Goal: Find specific page/section: Find specific page/section

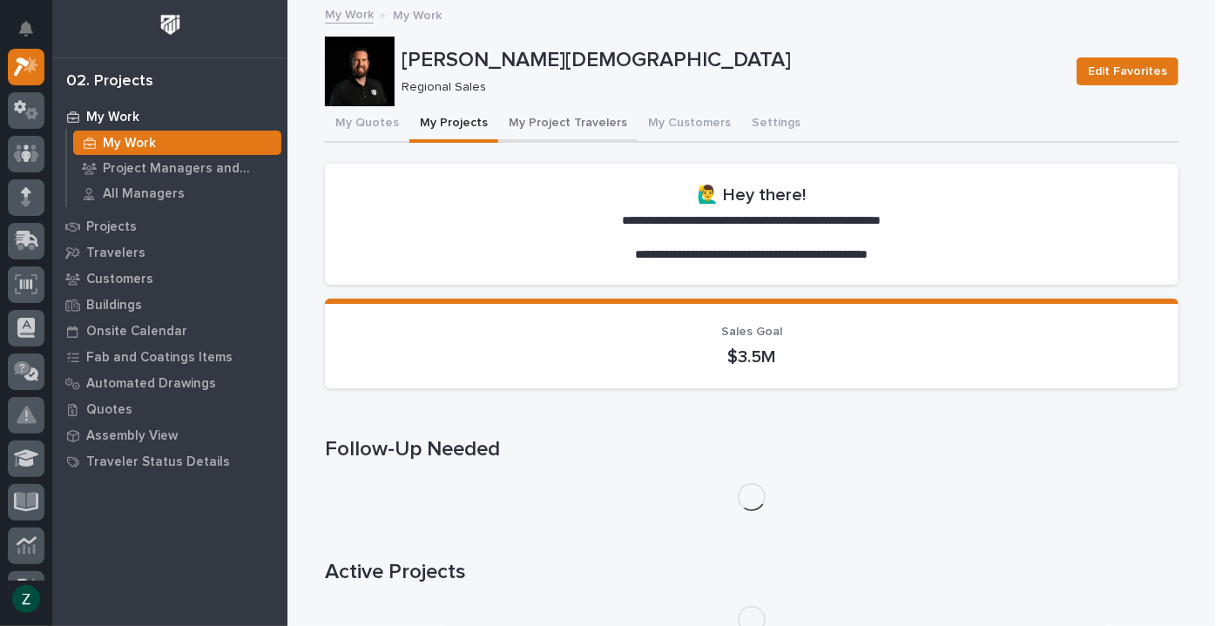
click at [525, 117] on button "My Project Travelers" at bounding box center [567, 124] width 139 height 37
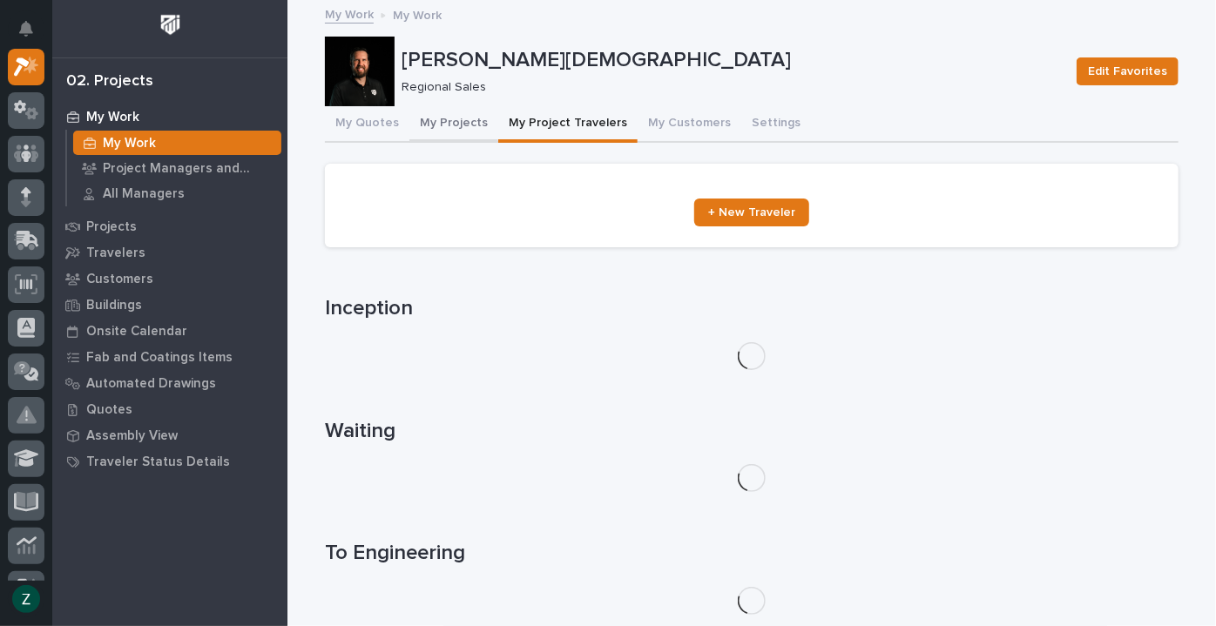
click at [438, 122] on button "My Projects" at bounding box center [453, 124] width 89 height 37
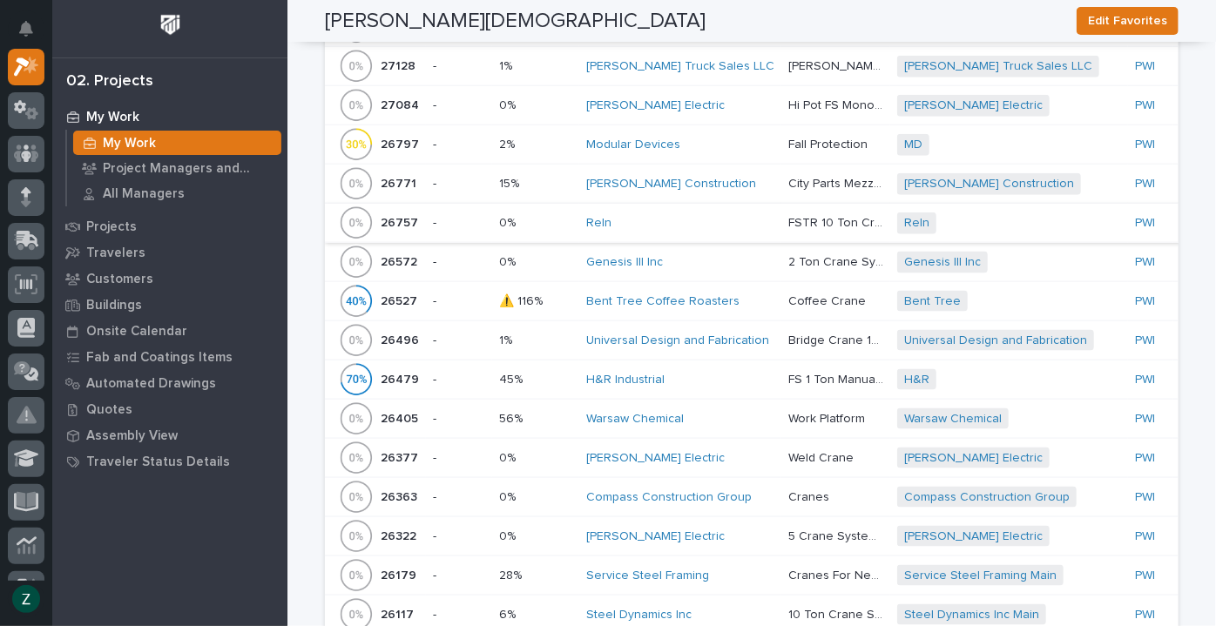
scroll to position [1108, 0]
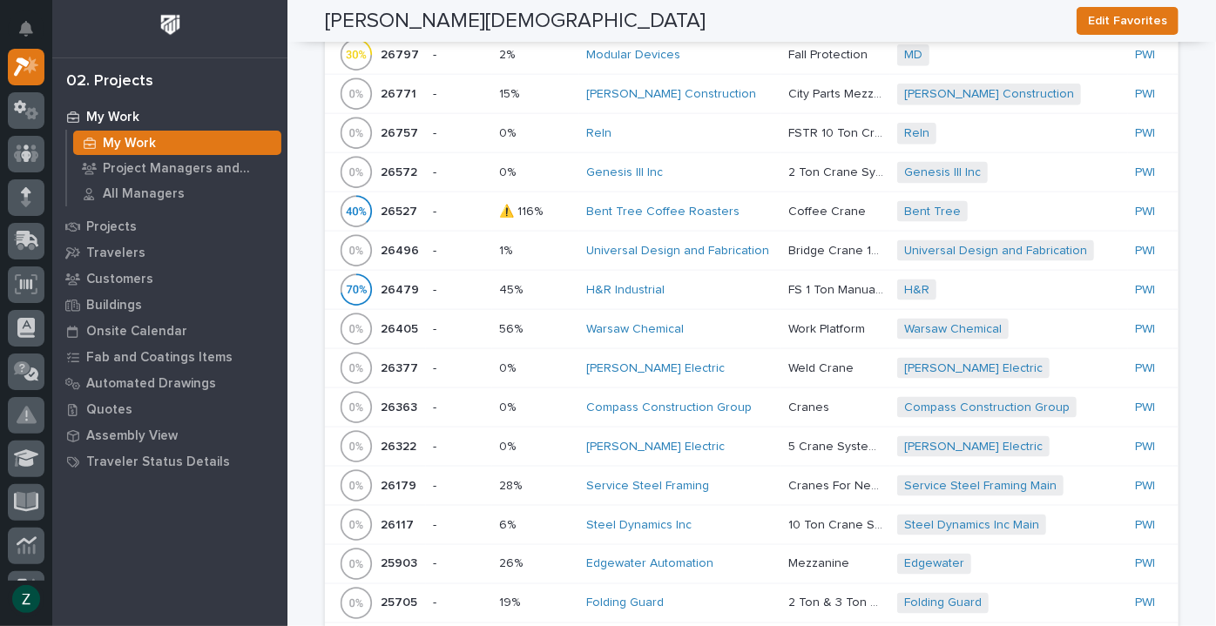
click at [693, 329] on div "Warsaw Chemical" at bounding box center [680, 329] width 188 height 15
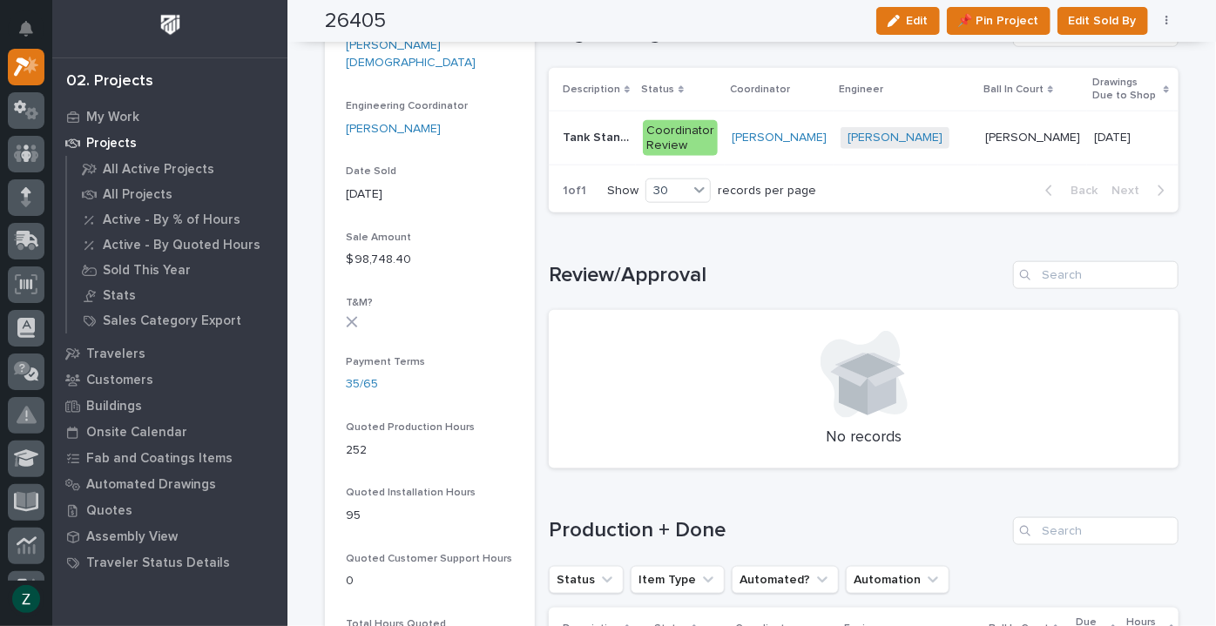
scroll to position [871, 0]
click at [985, 134] on p "[PERSON_NAME]" at bounding box center [1034, 135] width 98 height 18
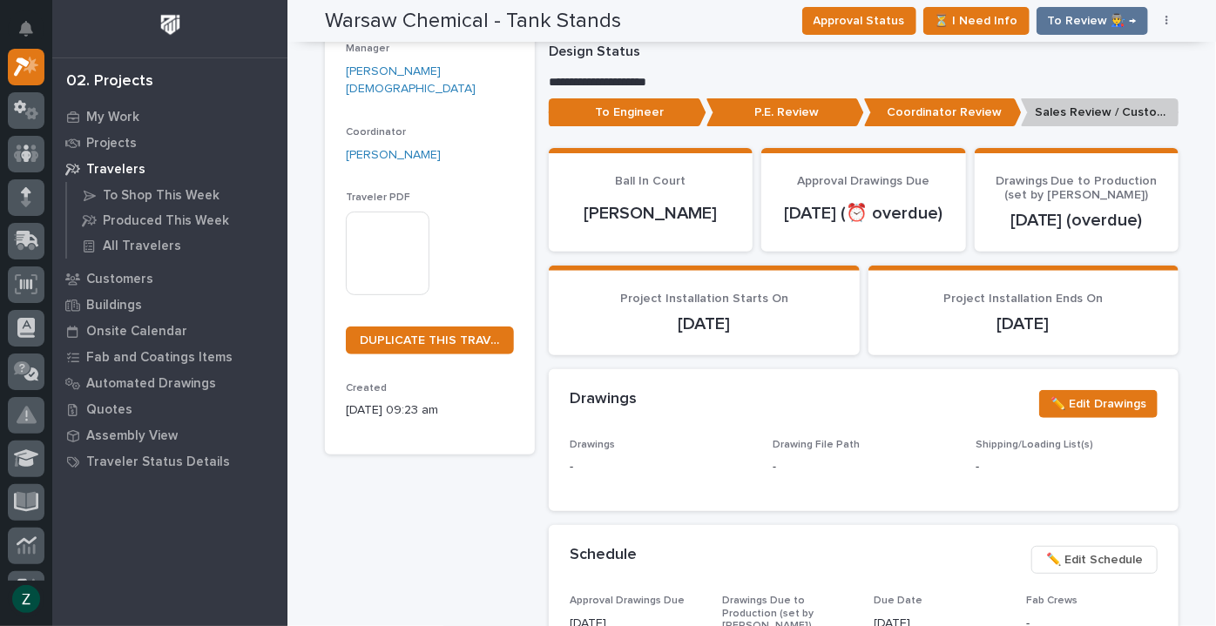
scroll to position [237, 0]
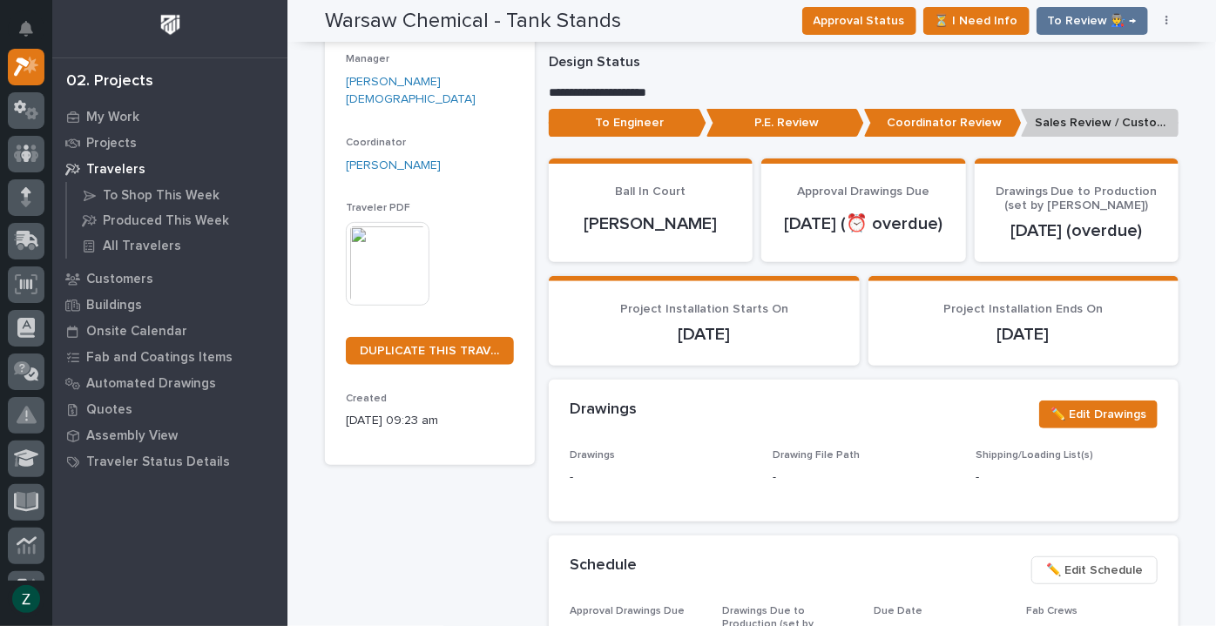
click at [395, 239] on img at bounding box center [388, 264] width 84 height 84
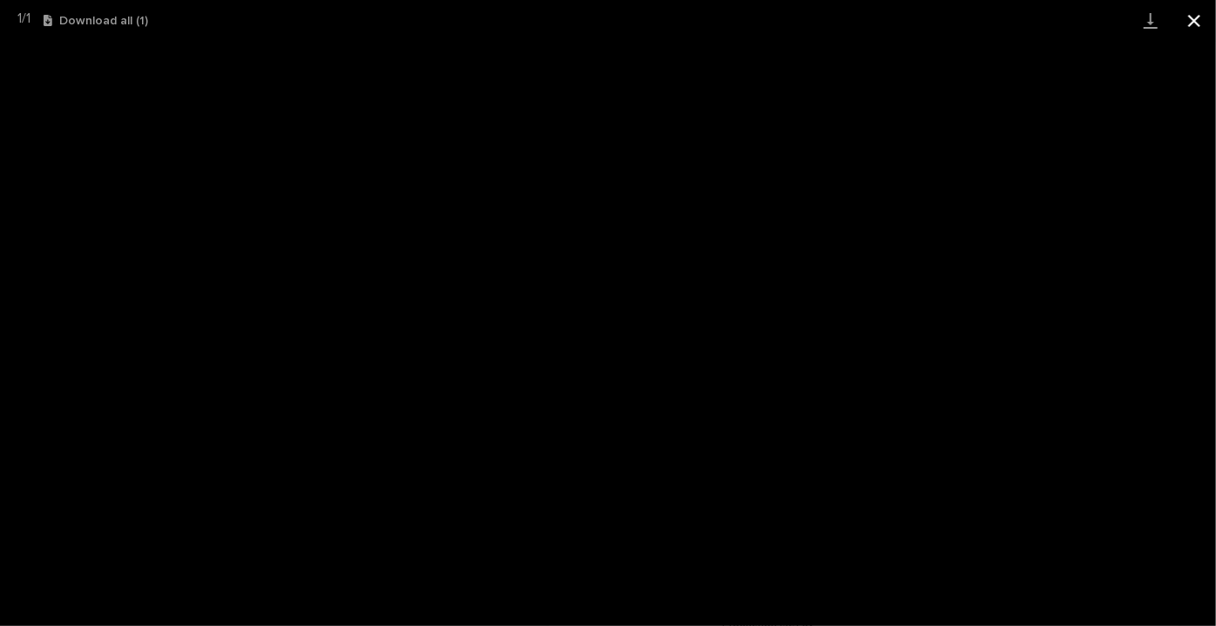
drag, startPoint x: 1195, startPoint y: 20, endPoint x: 1187, endPoint y: 21, distance: 8.8
click at [1195, 20] on button "Close gallery" at bounding box center [1195, 20] width 44 height 41
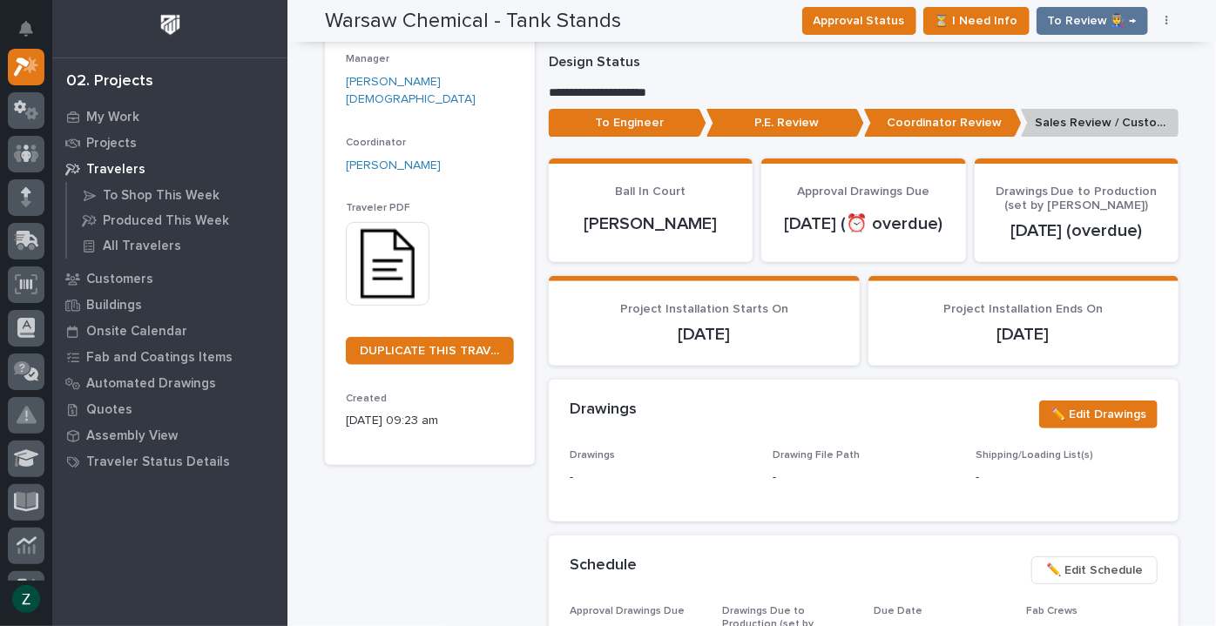
click at [399, 235] on img at bounding box center [388, 264] width 84 height 84
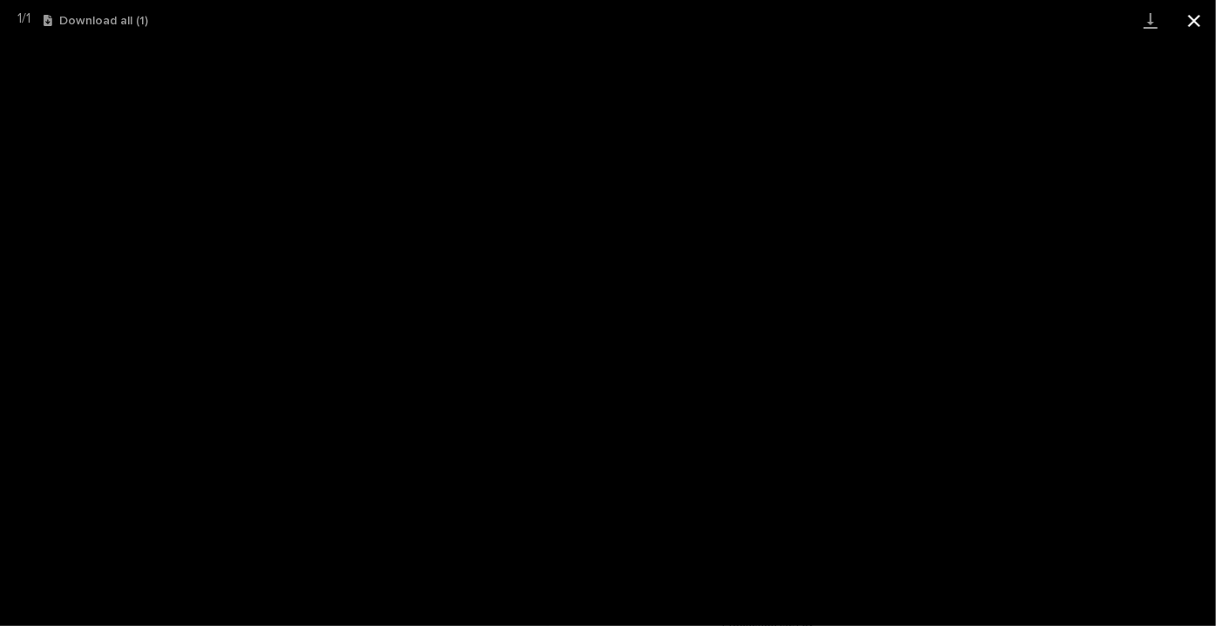
click at [1207, 23] on button "Close gallery" at bounding box center [1195, 20] width 44 height 41
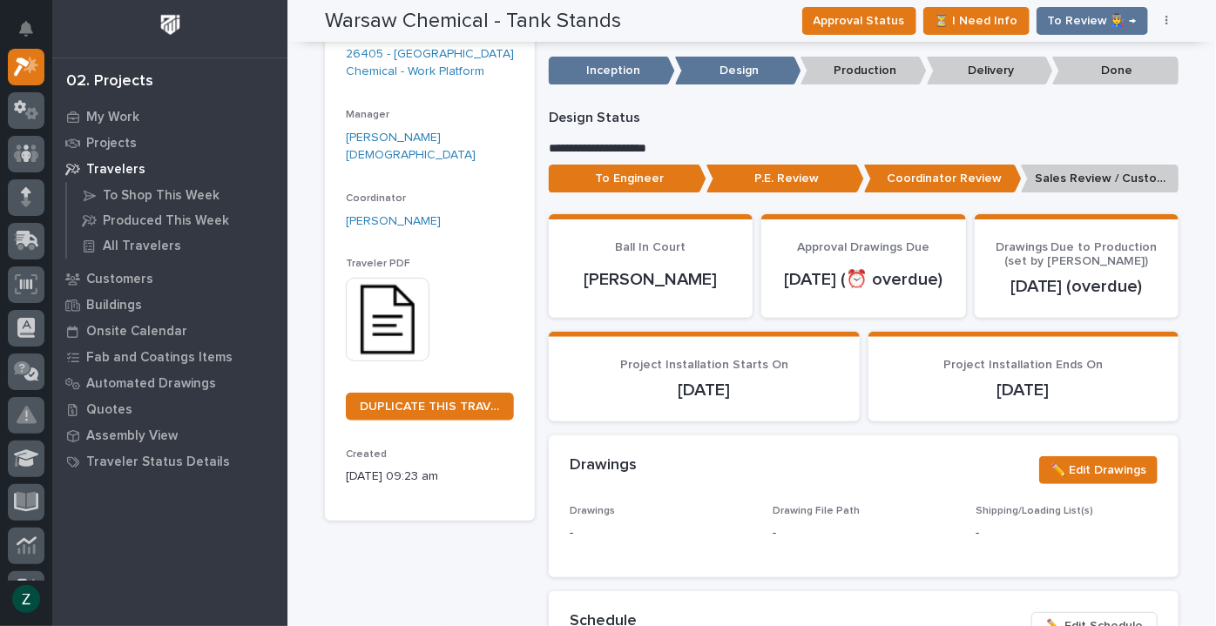
scroll to position [158, 0]
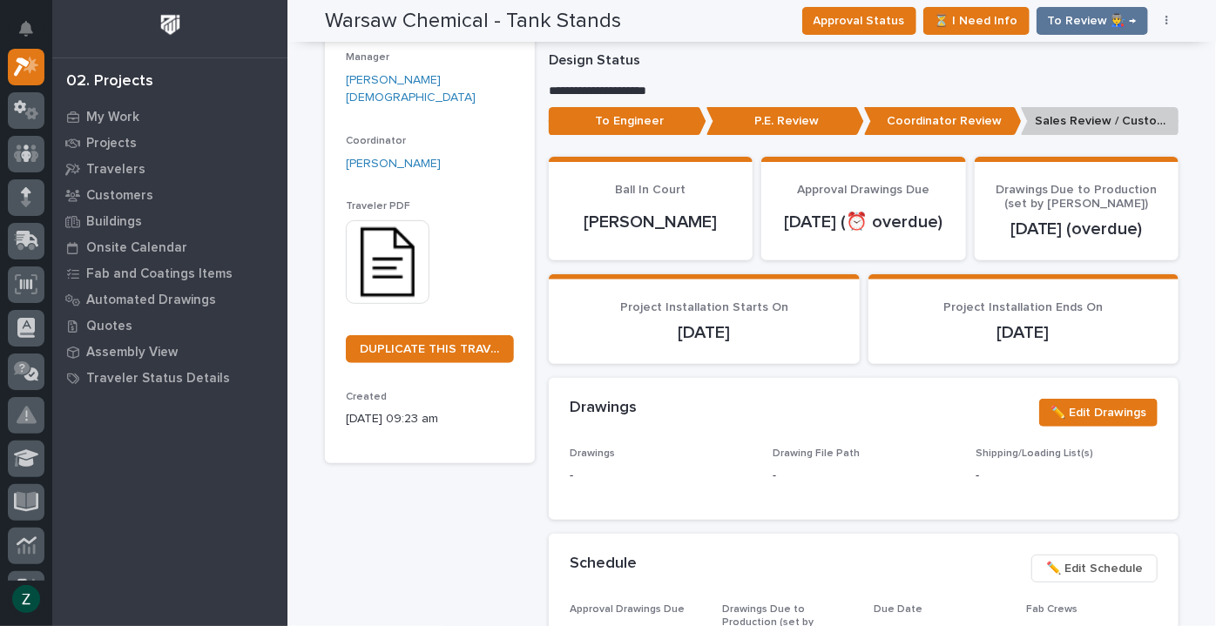
scroll to position [237, 0]
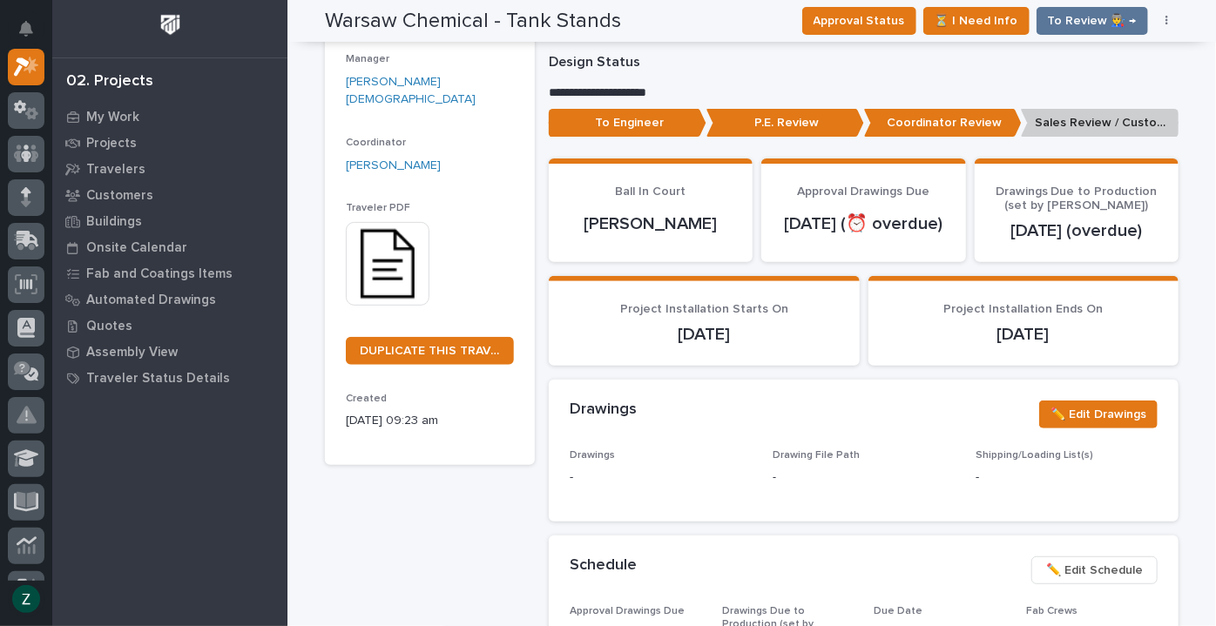
click at [392, 225] on img at bounding box center [388, 264] width 84 height 84
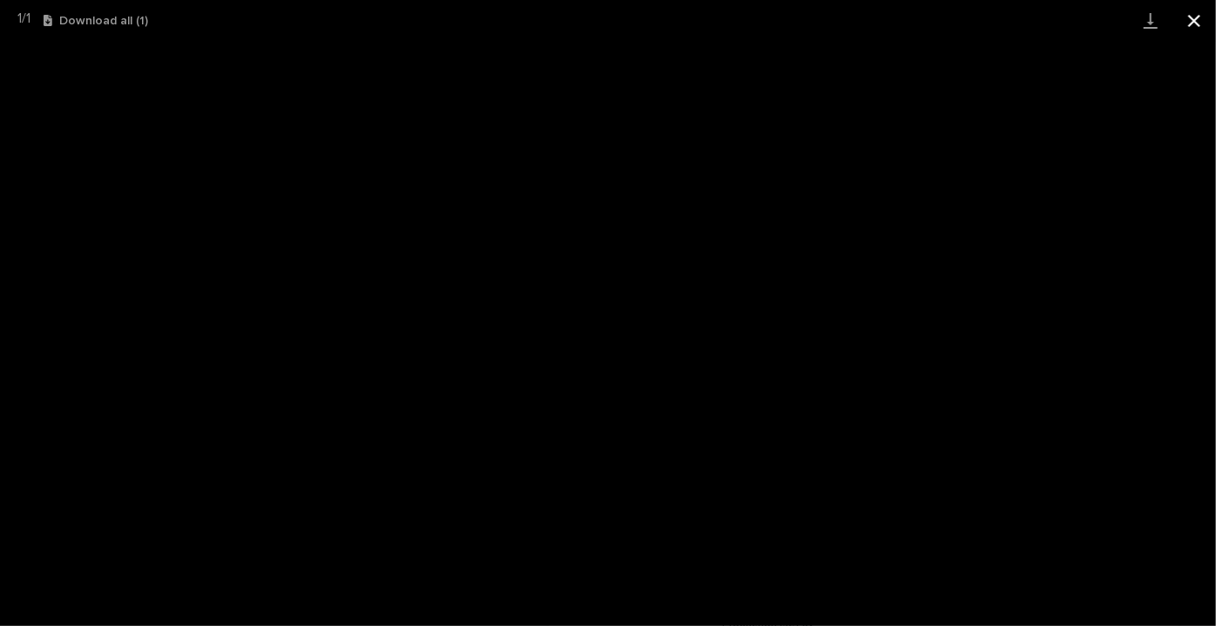
click at [1197, 16] on button "Close gallery" at bounding box center [1195, 20] width 44 height 41
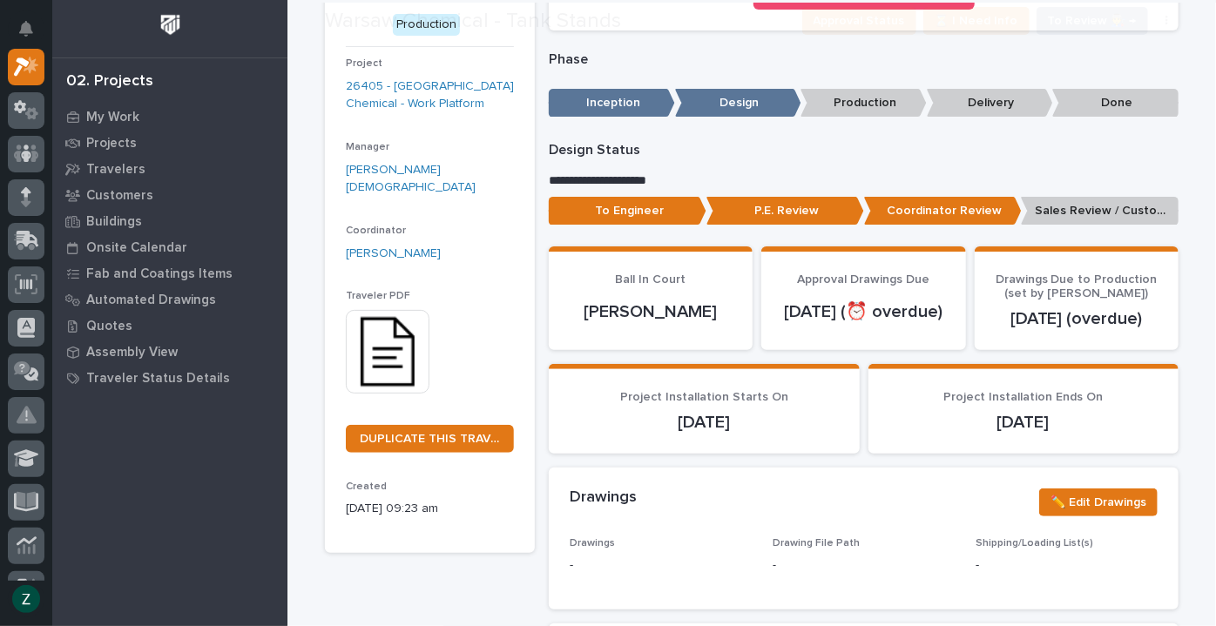
scroll to position [158, 0]
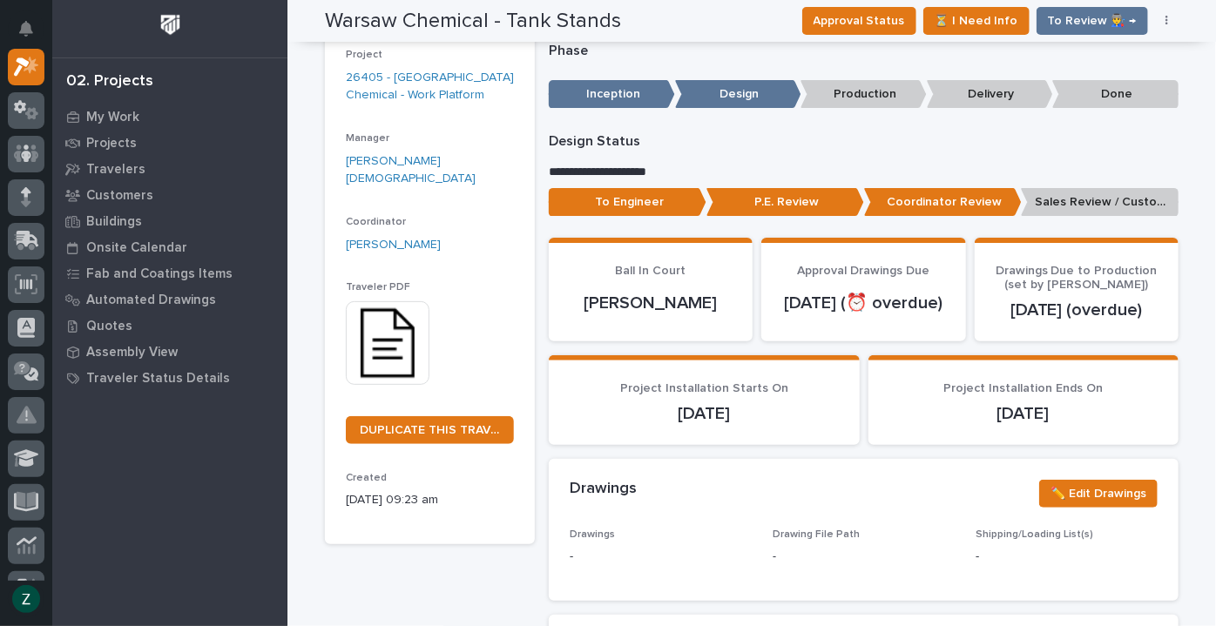
click at [404, 304] on img at bounding box center [388, 343] width 84 height 84
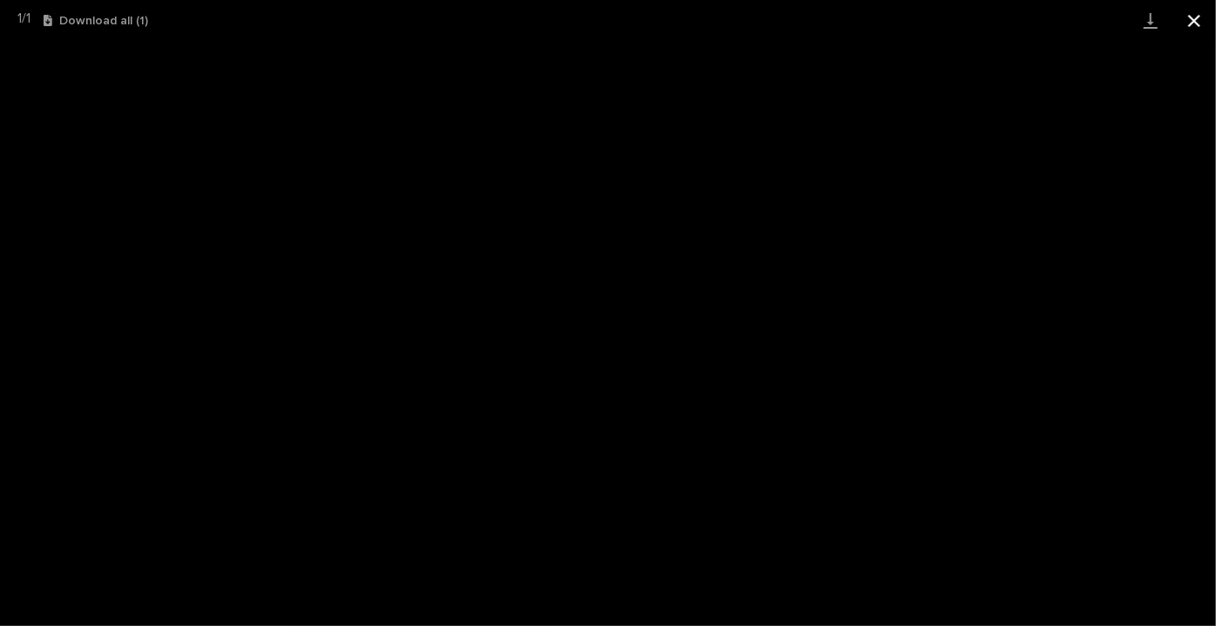
click at [1197, 20] on button "Close gallery" at bounding box center [1195, 20] width 44 height 41
